Goal: Transaction & Acquisition: Subscribe to service/newsletter

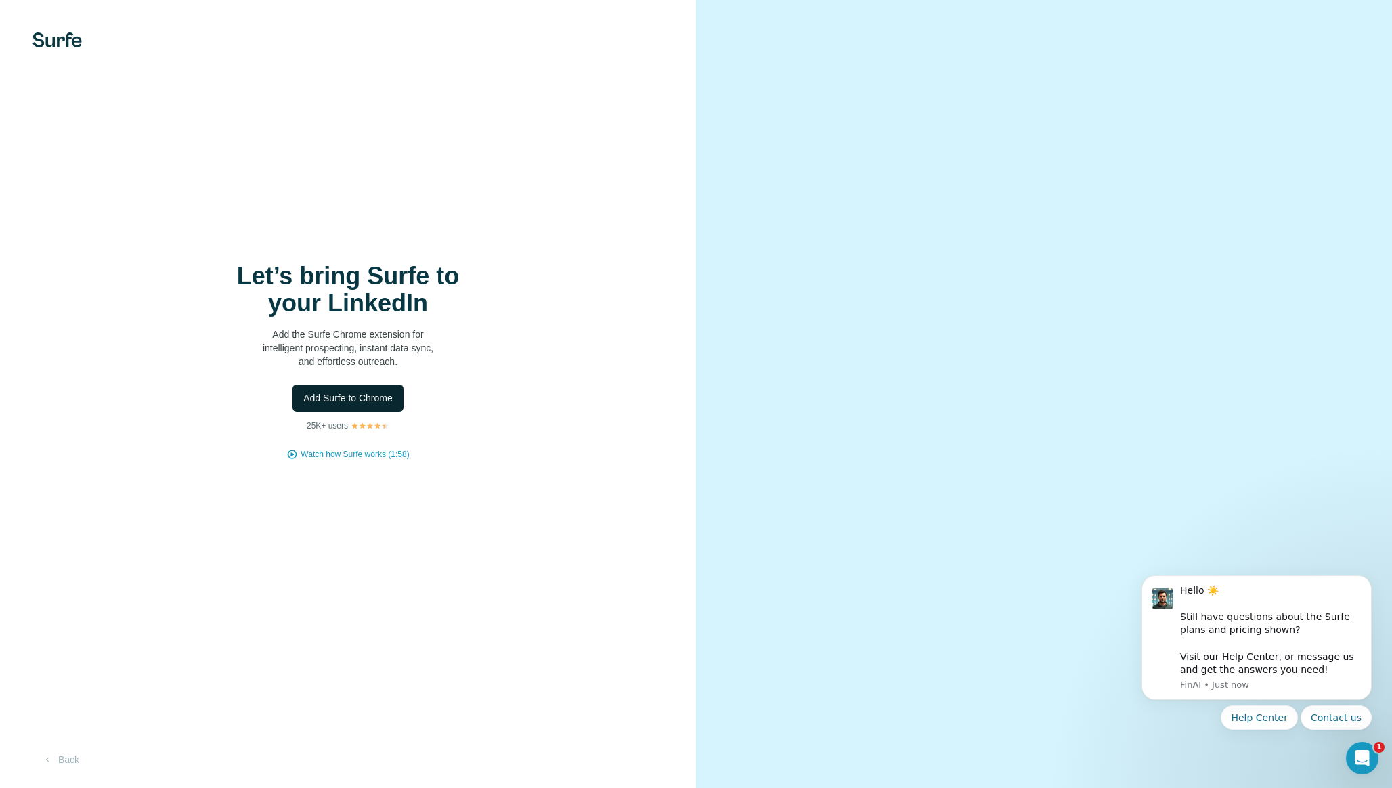
click at [339, 397] on span "Add Surfe to Chrome" at bounding box center [347, 398] width 89 height 14
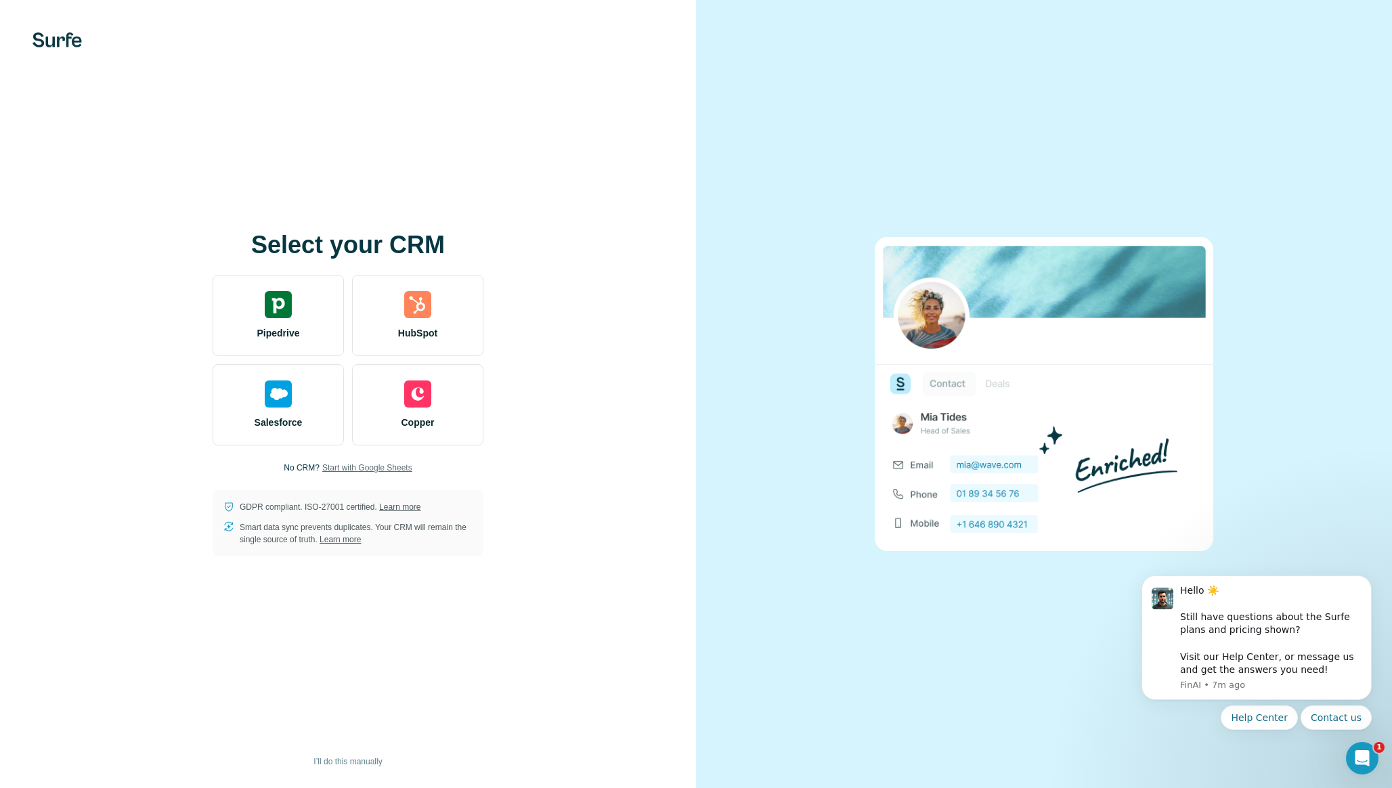
click at [391, 469] on span "Start with Google Sheets" at bounding box center [367, 468] width 90 height 12
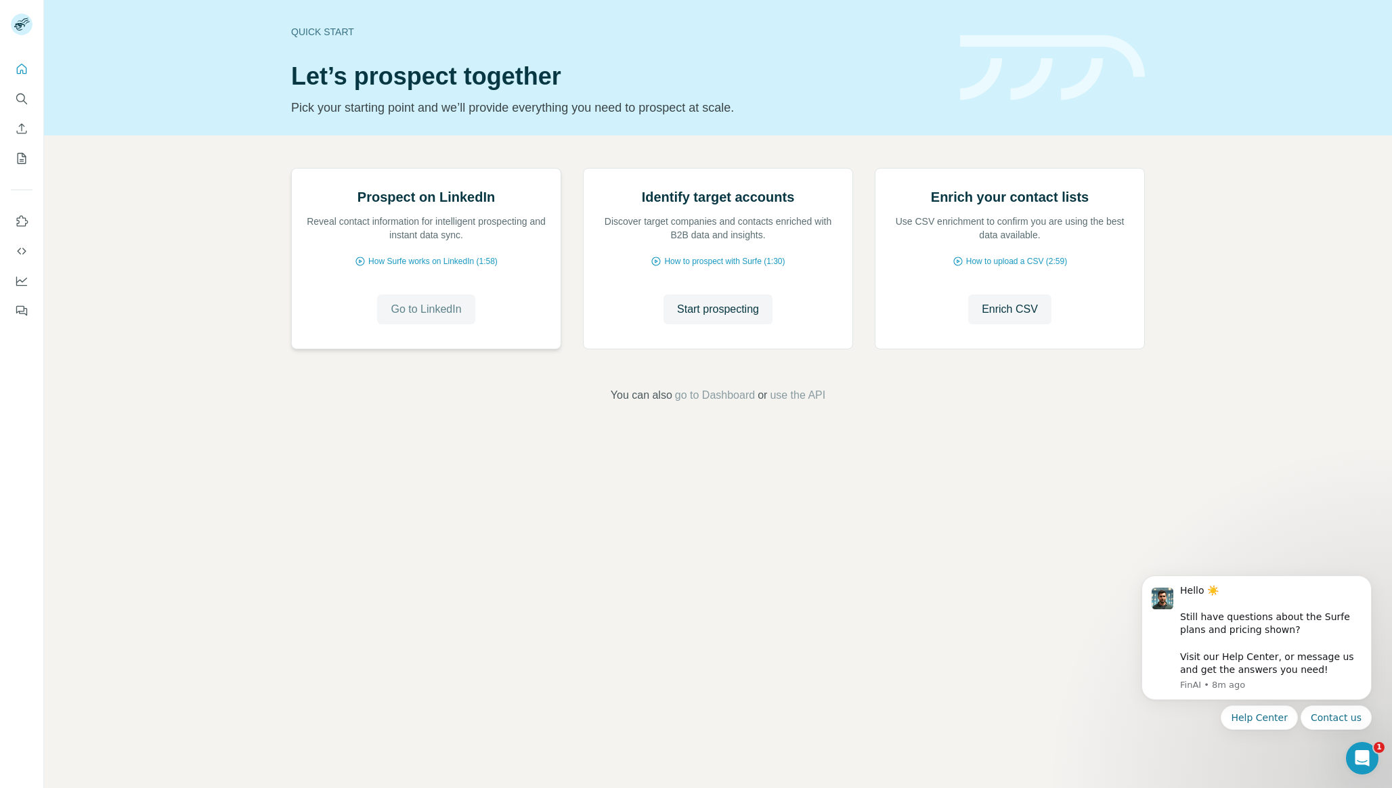
click at [437, 318] on span "Go to LinkedIn" at bounding box center [426, 309] width 70 height 16
click at [424, 267] on span "How Surfe works on LinkedIn (1:58)" at bounding box center [432, 261] width 129 height 12
